Goal: Task Accomplishment & Management: Manage account settings

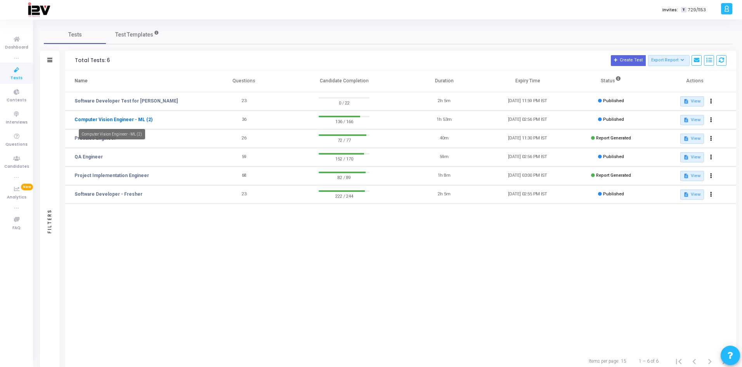
click at [96, 117] on link "Computer Vision Engineer - ML (2)" at bounding box center [114, 119] width 78 height 7
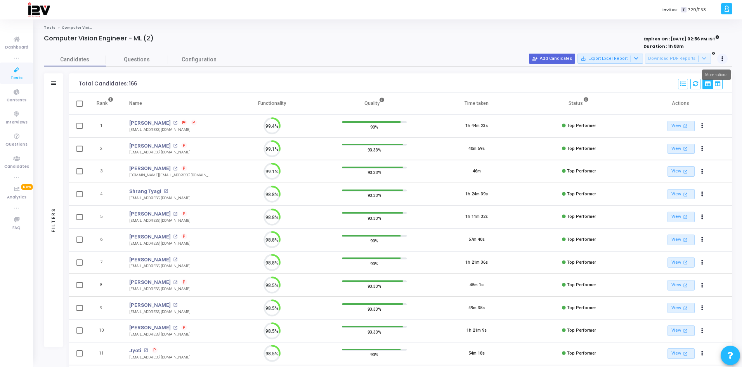
click at [727, 59] on button at bounding box center [722, 59] width 11 height 11
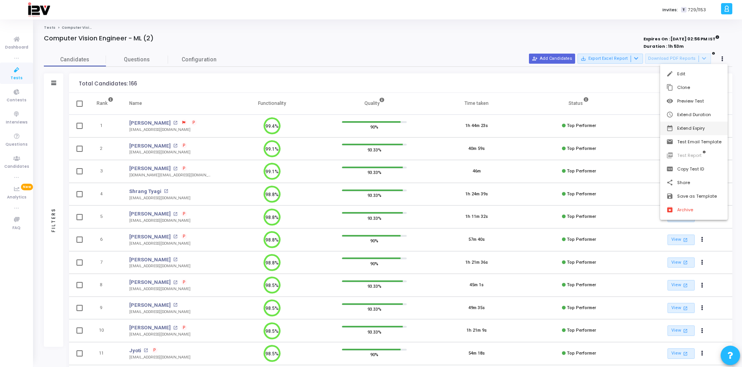
click at [695, 126] on button "date_range Extend Expiry" at bounding box center [694, 129] width 68 height 14
click at [651, 191] on span "29" at bounding box center [649, 191] width 10 height 10
click at [649, 240] on span "Set" at bounding box center [647, 242] width 40 height 9
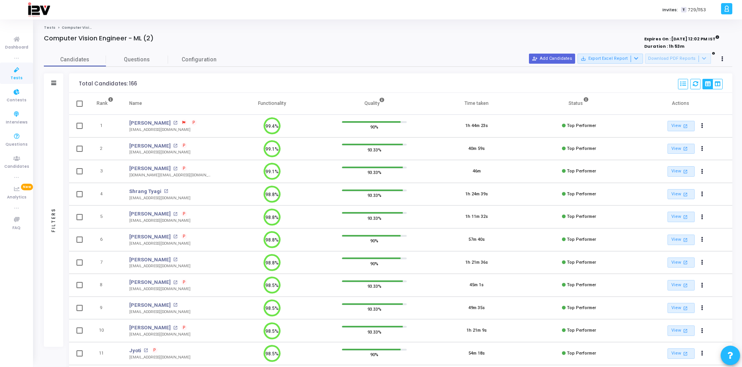
click at [15, 73] on icon at bounding box center [17, 70] width 16 height 10
